Goal: Entertainment & Leisure: Browse casually

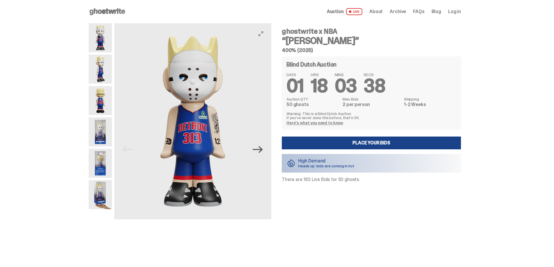
click at [261, 155] on icon "Next" at bounding box center [258, 150] width 10 height 10
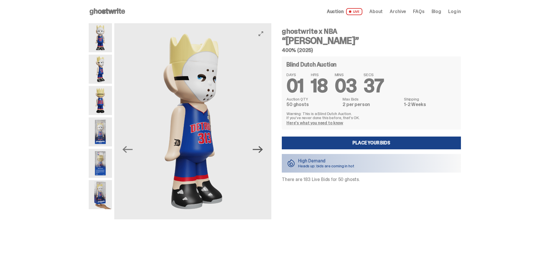
click at [261, 155] on icon "Next" at bounding box center [258, 150] width 10 height 10
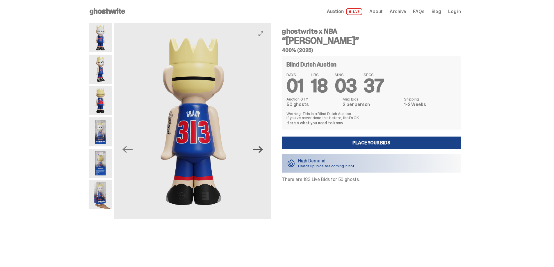
click at [261, 155] on icon "Next" at bounding box center [258, 150] width 10 height 10
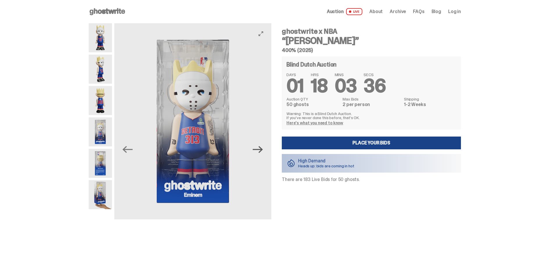
click at [261, 155] on icon "Next" at bounding box center [258, 150] width 10 height 10
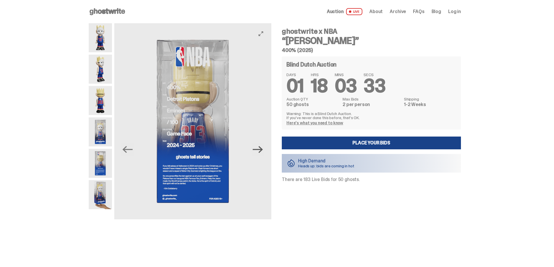
click at [261, 155] on icon "Next" at bounding box center [258, 150] width 10 height 10
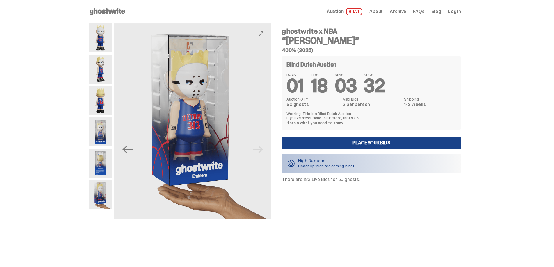
click at [261, 159] on img at bounding box center [192, 121] width 157 height 196
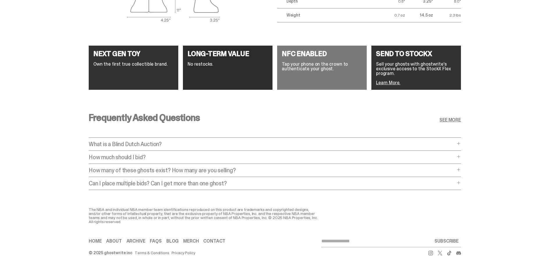
scroll to position [1221, 0]
